Goal: Transaction & Acquisition: Purchase product/service

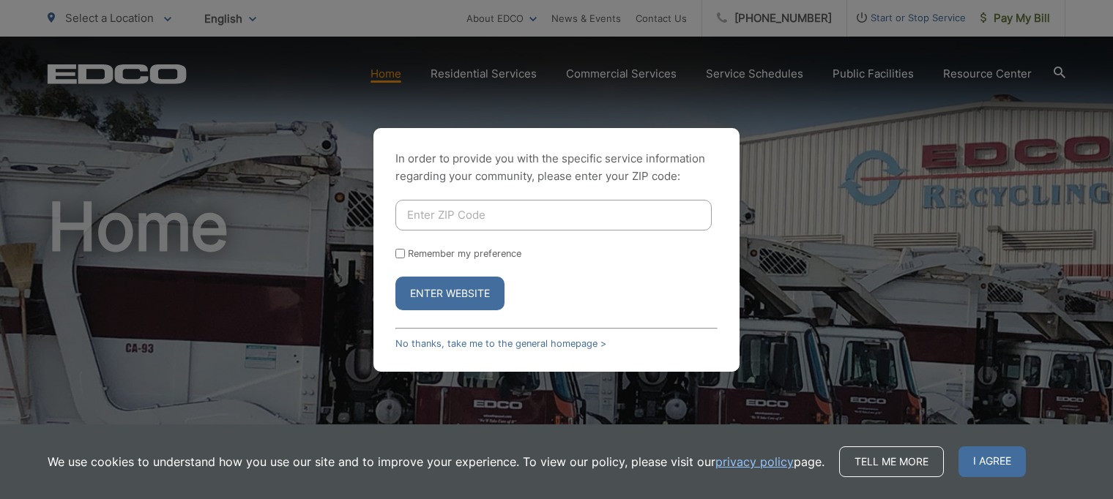
click at [441, 228] on input "Enter ZIP Code" at bounding box center [553, 215] width 316 height 31
type input "12136"
click at [404, 265] on form "12136 Remember my preference Enter Website" at bounding box center [556, 255] width 322 height 111
click at [404, 259] on input "Remember my preference" at bounding box center [400, 254] width 10 height 10
checkbox input "true"
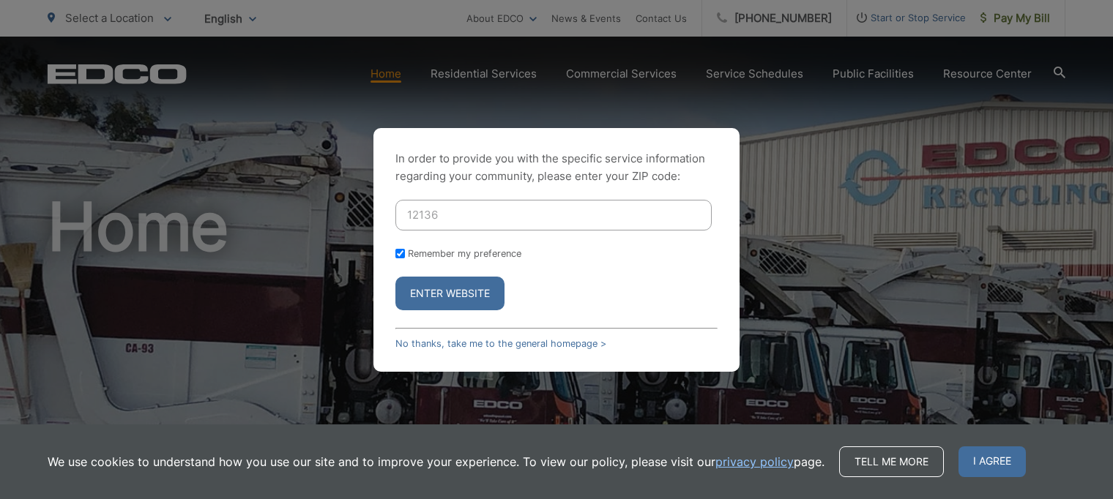
click at [471, 302] on button "Enter Website" at bounding box center [449, 294] width 109 height 34
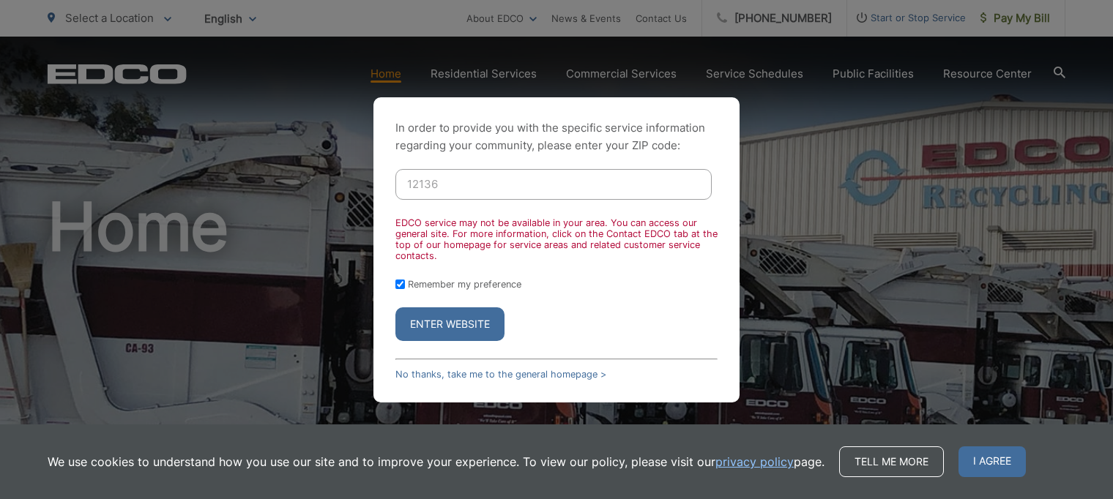
click at [1025, 23] on div "In order to provide you with the specific service information regarding your co…" at bounding box center [556, 249] width 1113 height 499
click at [467, 313] on button "Enter Website" at bounding box center [449, 325] width 109 height 34
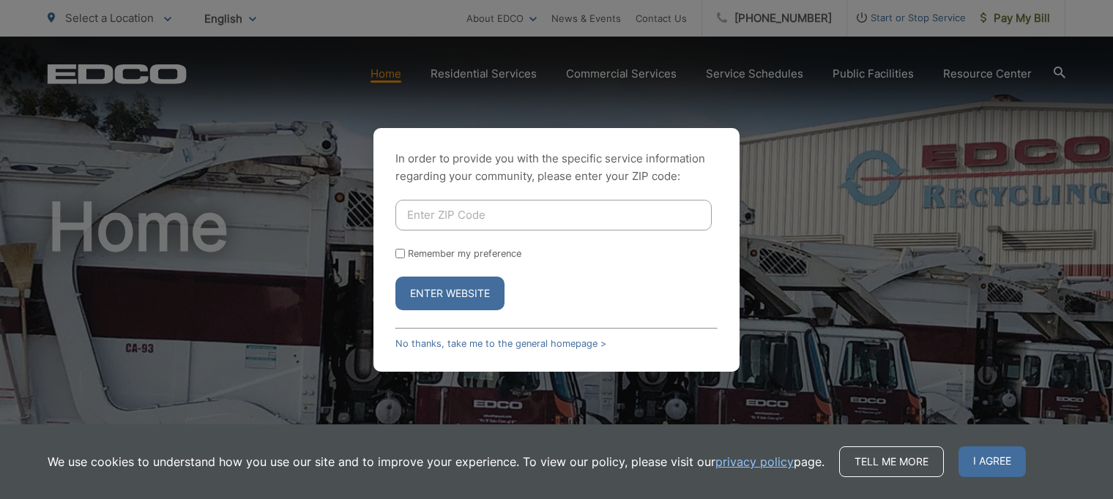
click at [1019, 15] on div "In order to provide you with the specific service information regarding your co…" at bounding box center [556, 249] width 1113 height 499
click at [499, 338] on link "No thanks, take me to the general homepage >" at bounding box center [500, 343] width 211 height 11
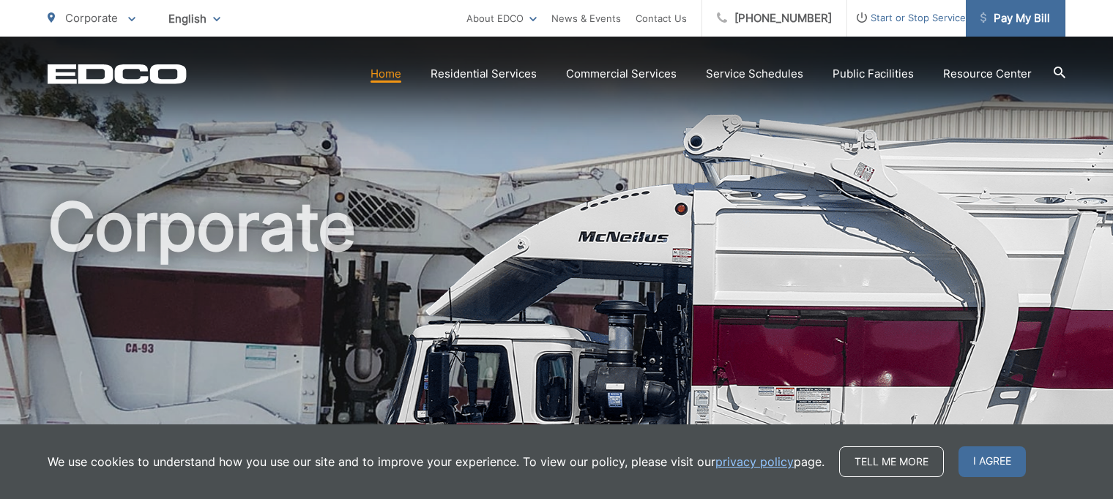
click at [1018, 21] on span "Pay My Bill" at bounding box center [1016, 19] width 70 height 18
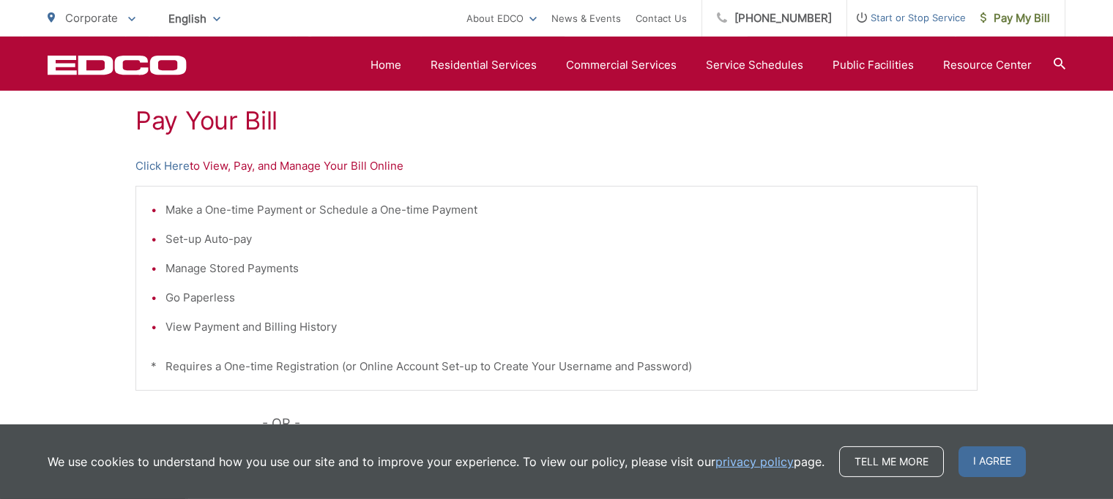
scroll to position [292, 0]
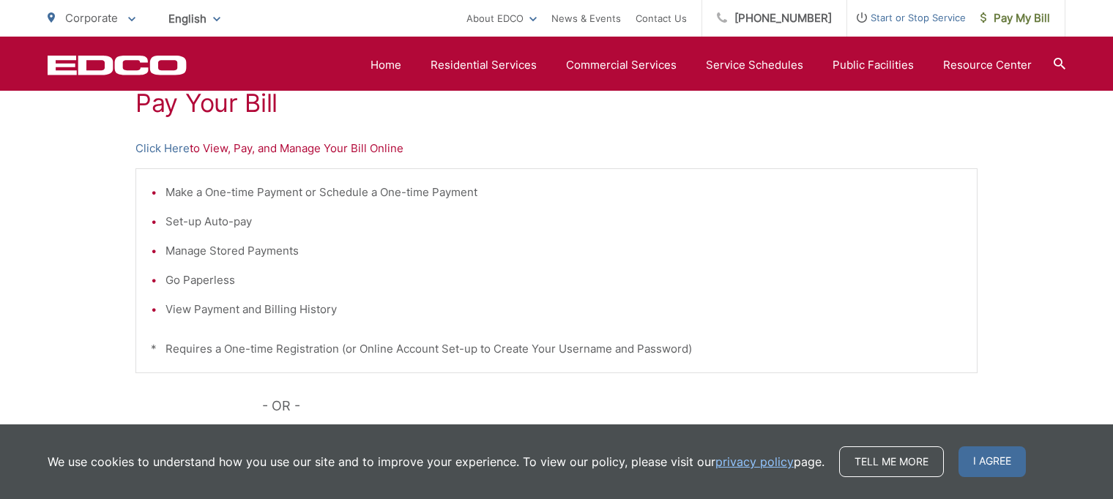
click at [182, 193] on li "Make a One-time Payment or Schedule a One-time Payment" at bounding box center [564, 193] width 797 height 18
click at [166, 193] on li "Make a One-time Payment or Schedule a One-time Payment" at bounding box center [564, 193] width 797 height 18
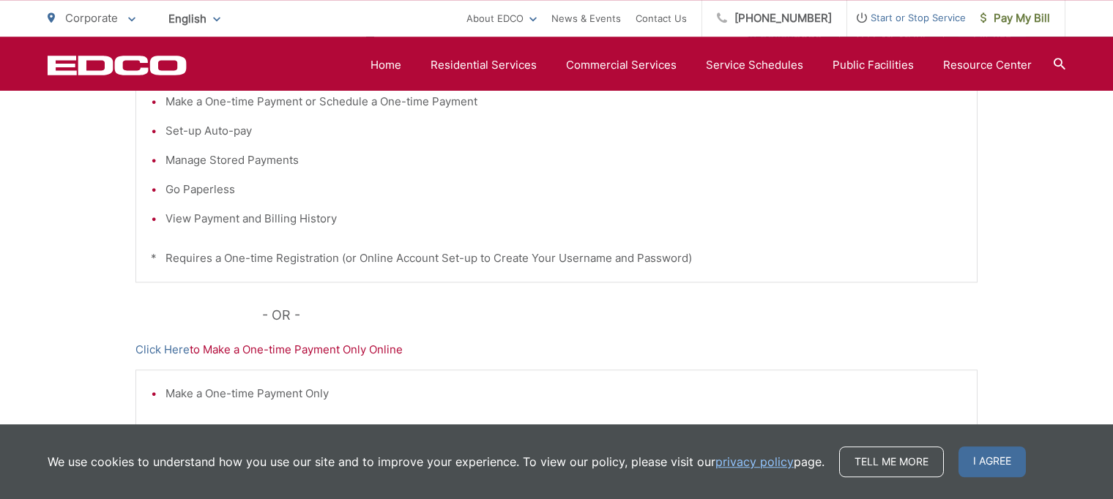
scroll to position [409, 0]
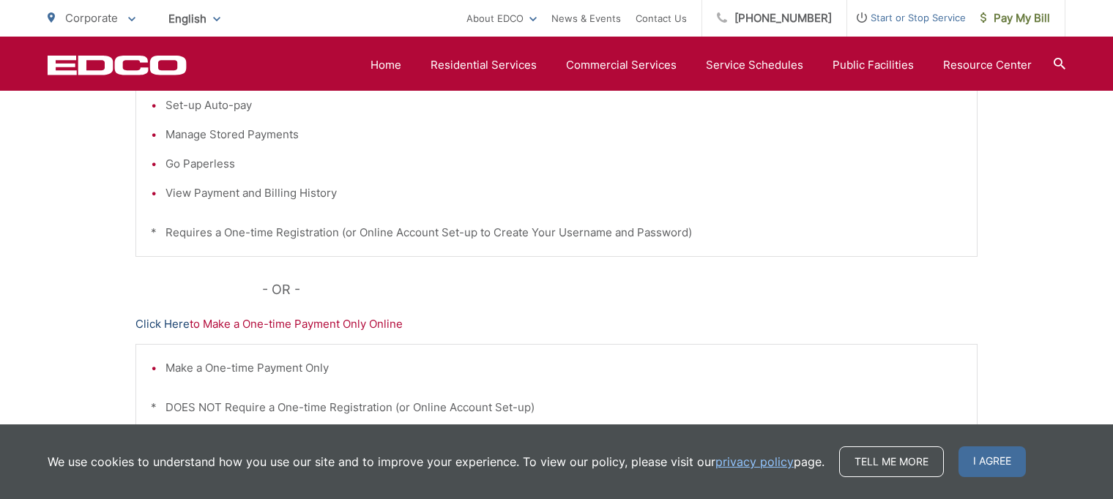
click at [174, 327] on link "Click Here" at bounding box center [162, 325] width 54 height 18
